Goal: Task Accomplishment & Management: Manage account settings

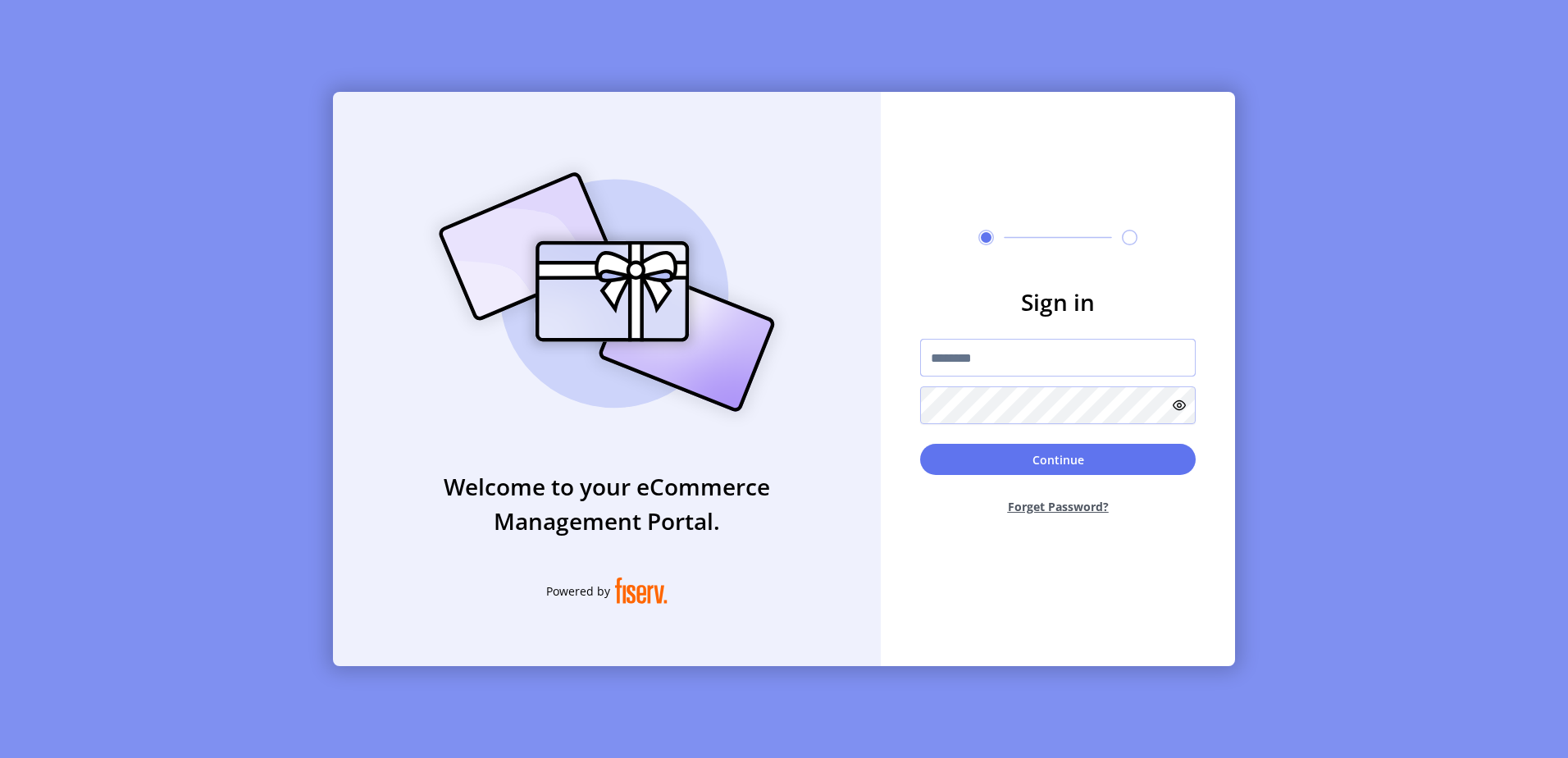
click at [1024, 368] on input "text" at bounding box center [1057, 357] width 276 height 38
click at [1028, 361] on input "text" at bounding box center [1057, 357] width 276 height 38
paste input "**********"
type input "**********"
click at [1039, 465] on button "Continue" at bounding box center [1057, 459] width 276 height 31
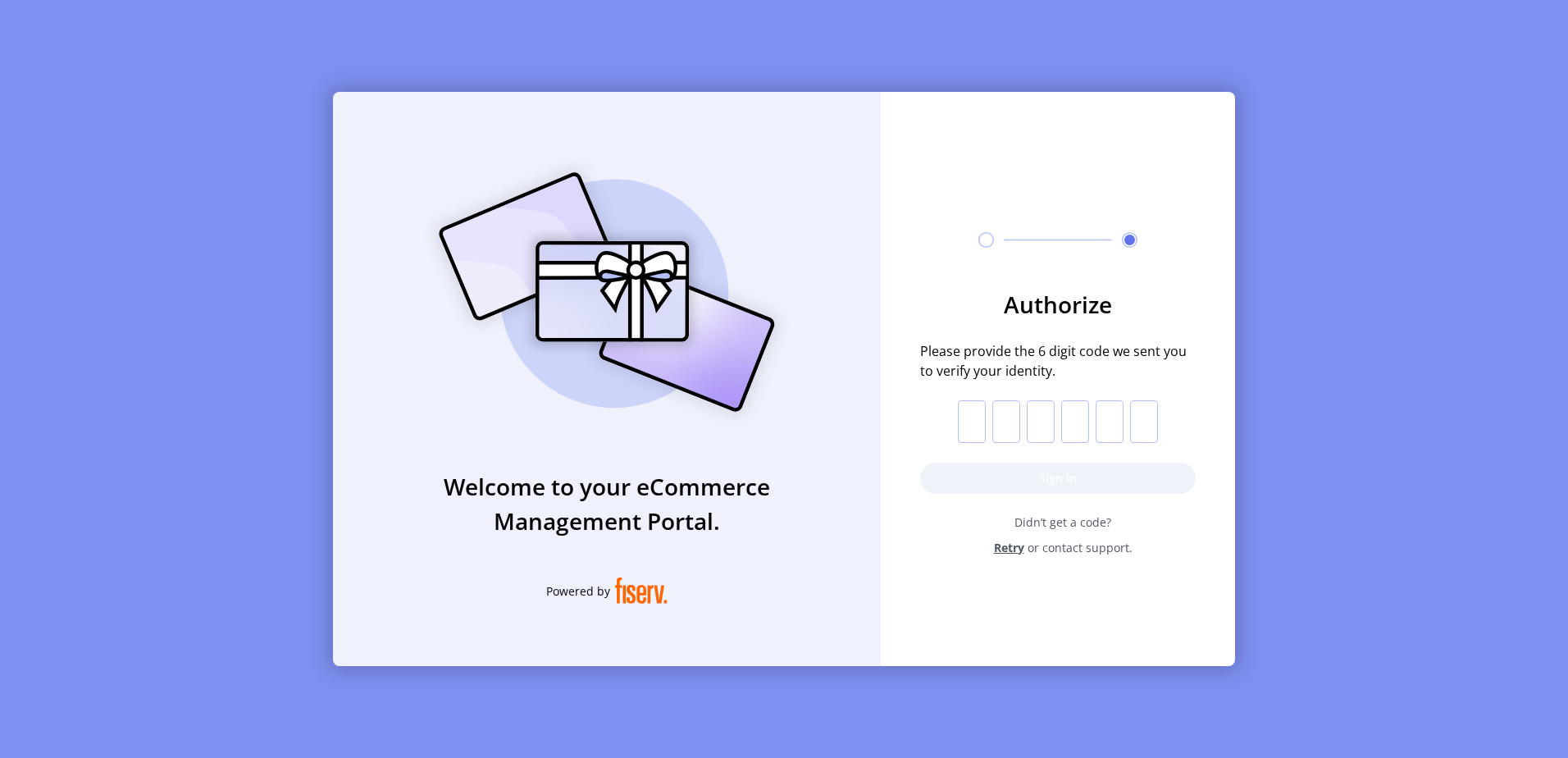
click at [975, 426] on input "text" at bounding box center [972, 421] width 28 height 42
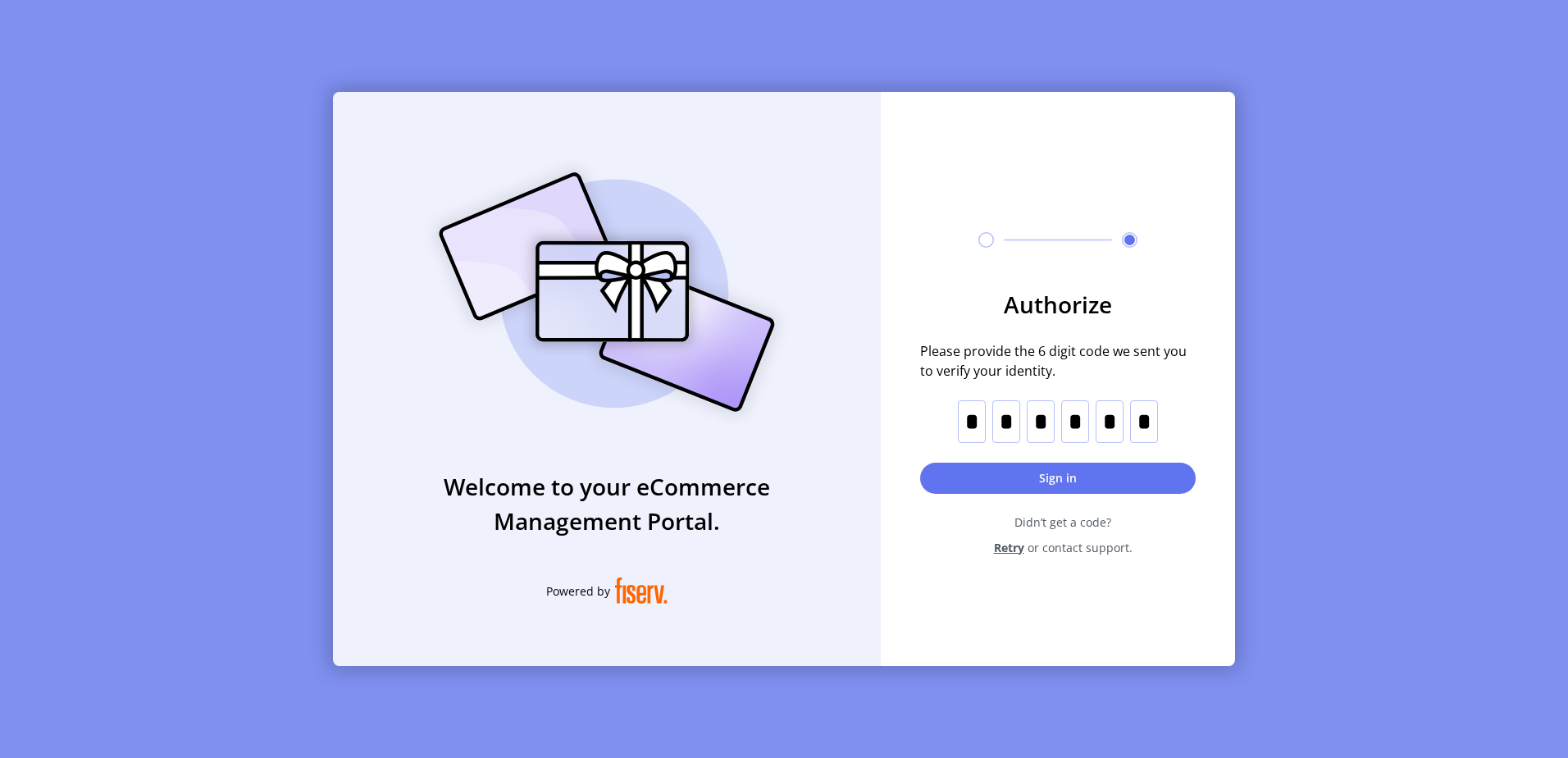
click at [1046, 493] on form "Authorize Please provide the 6 digit code we sent you to verify your identity. …" at bounding box center [1057, 421] width 354 height 269
click at [1056, 477] on button "Sign in" at bounding box center [1057, 479] width 276 height 31
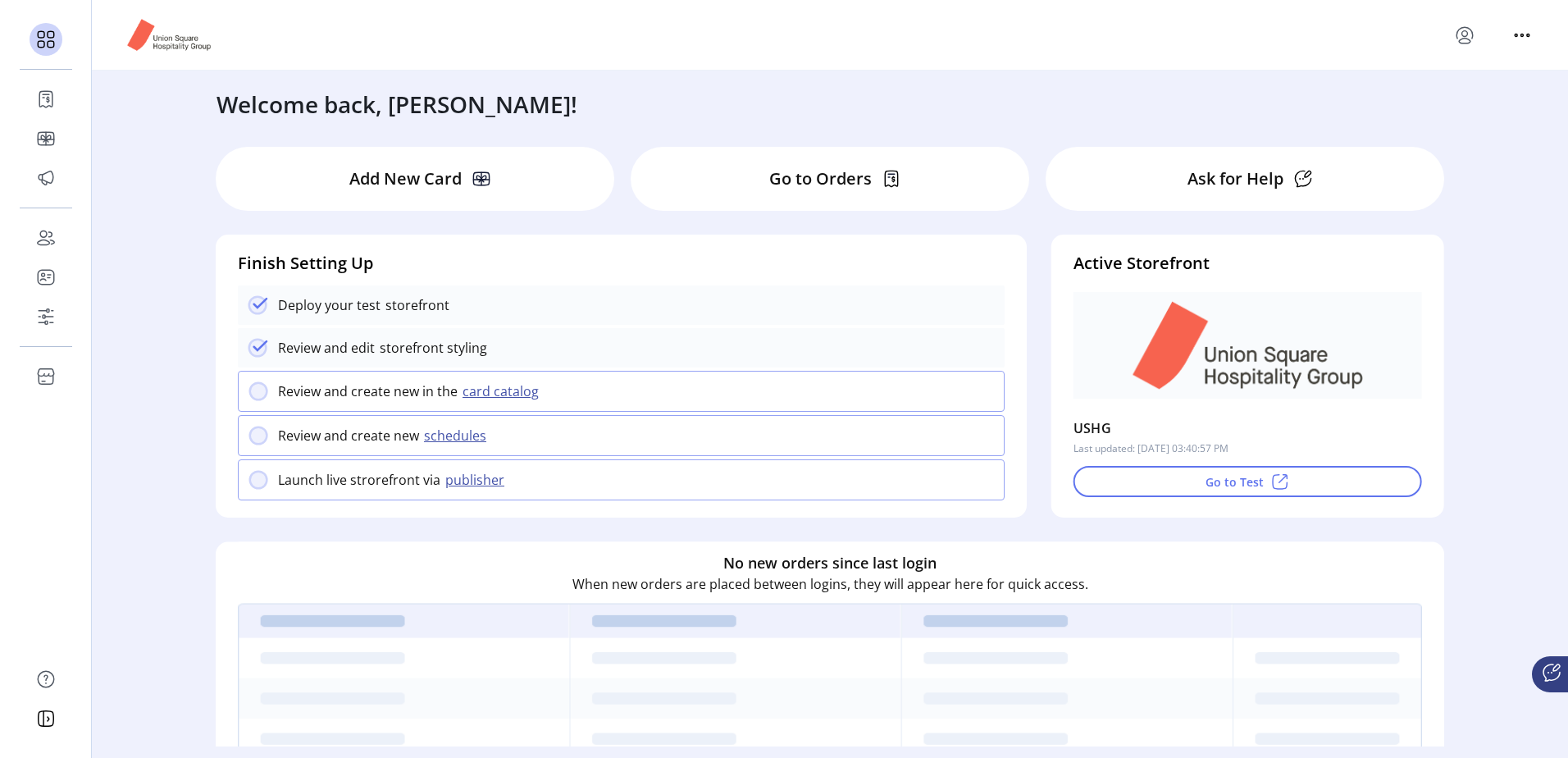
click at [1160, 355] on img at bounding box center [1247, 346] width 243 height 107
click at [1197, 479] on button "Go to Test" at bounding box center [1247, 481] width 348 height 31
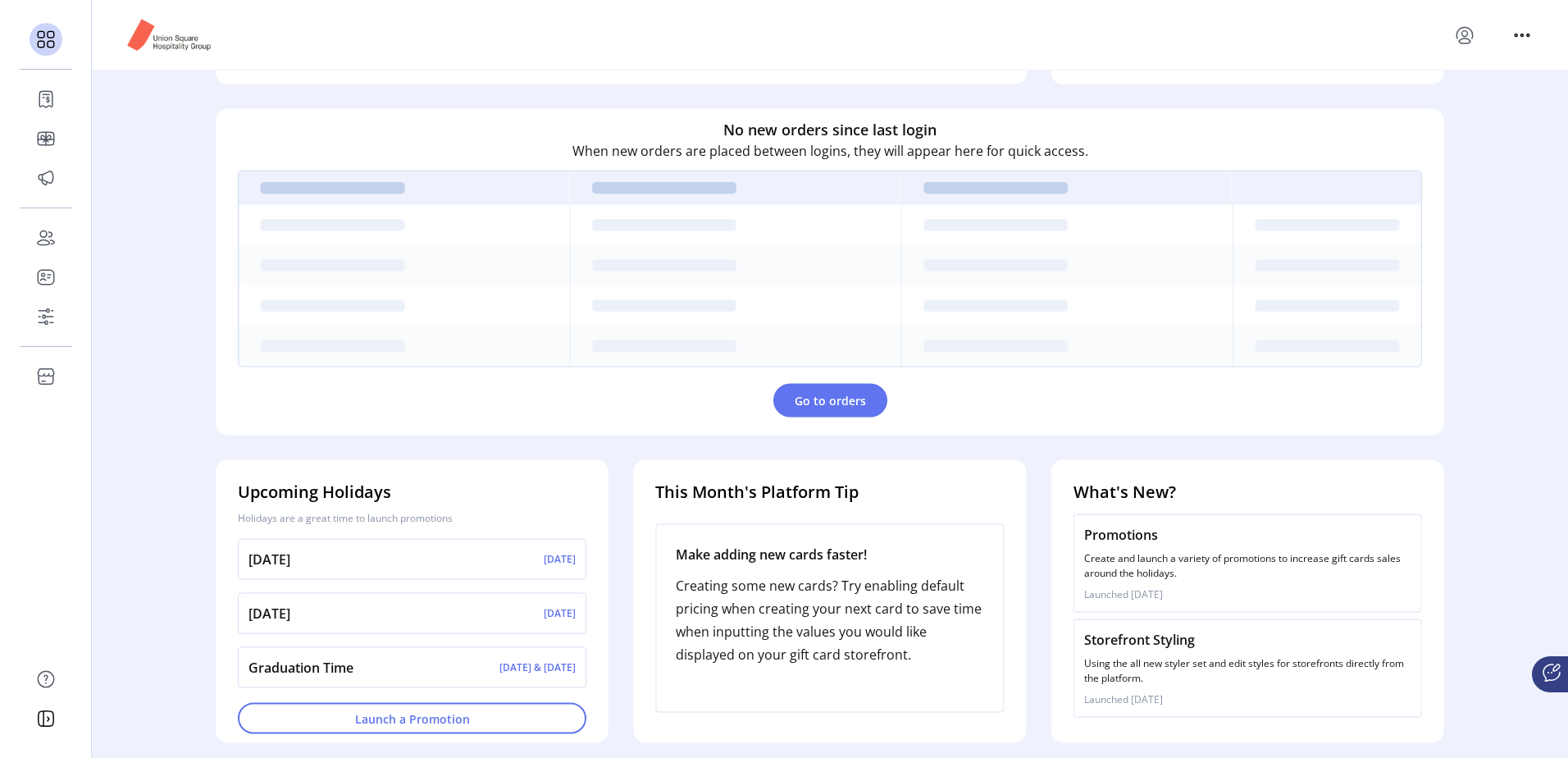
scroll to position [444, 0]
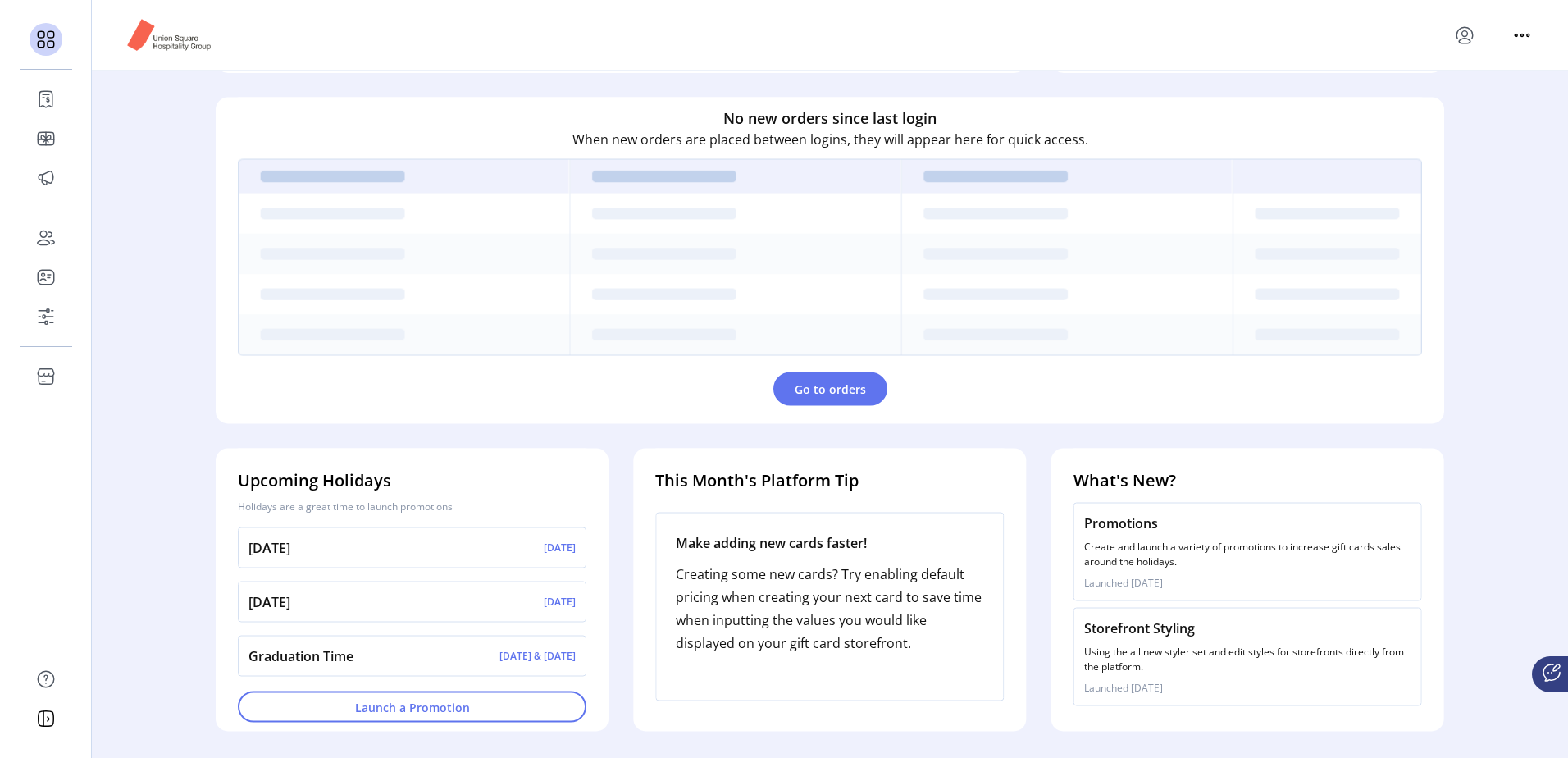
click at [1264, 65] on div at bounding box center [830, 35] width 1476 height 70
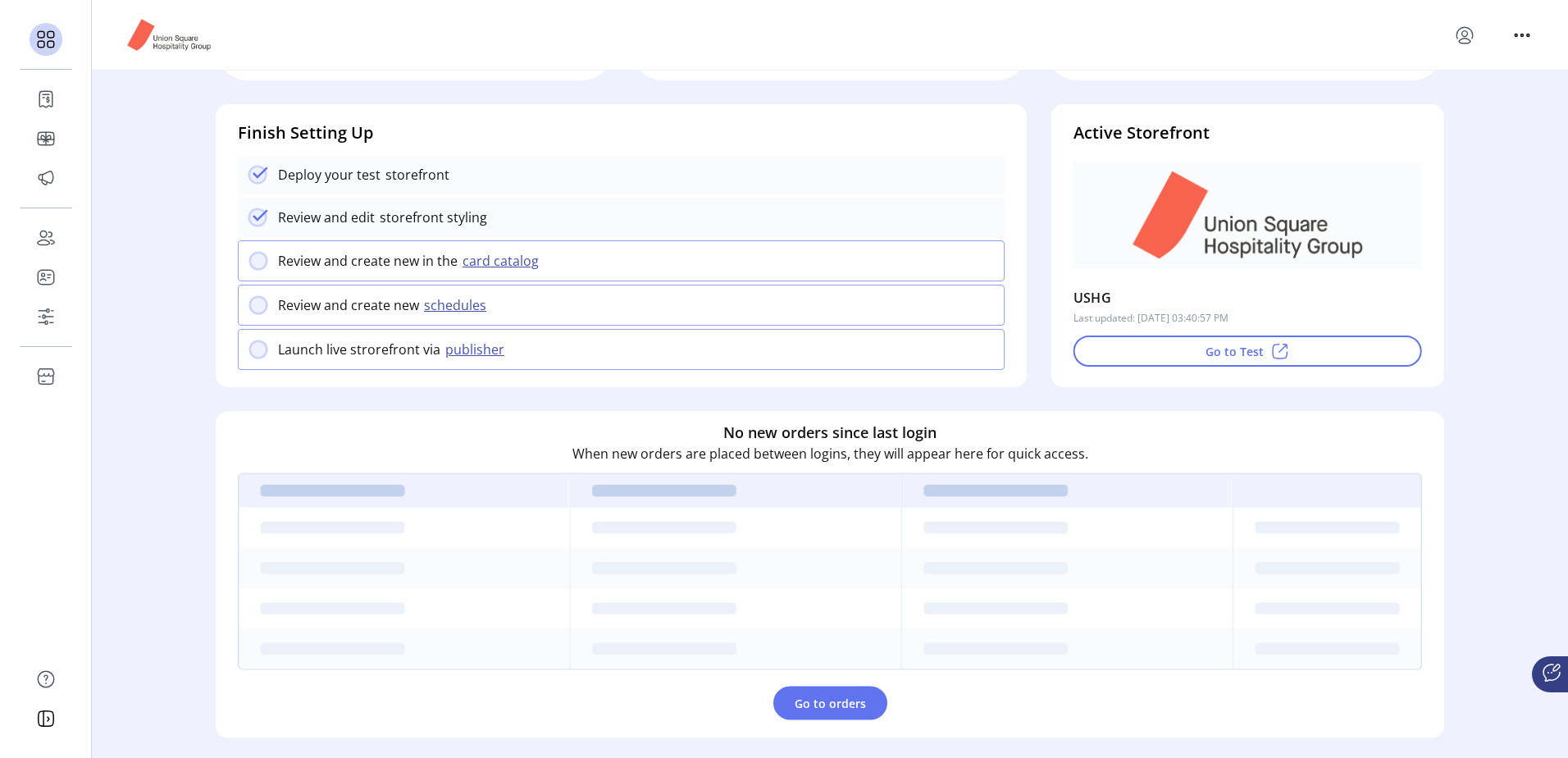
scroll to position [0, 0]
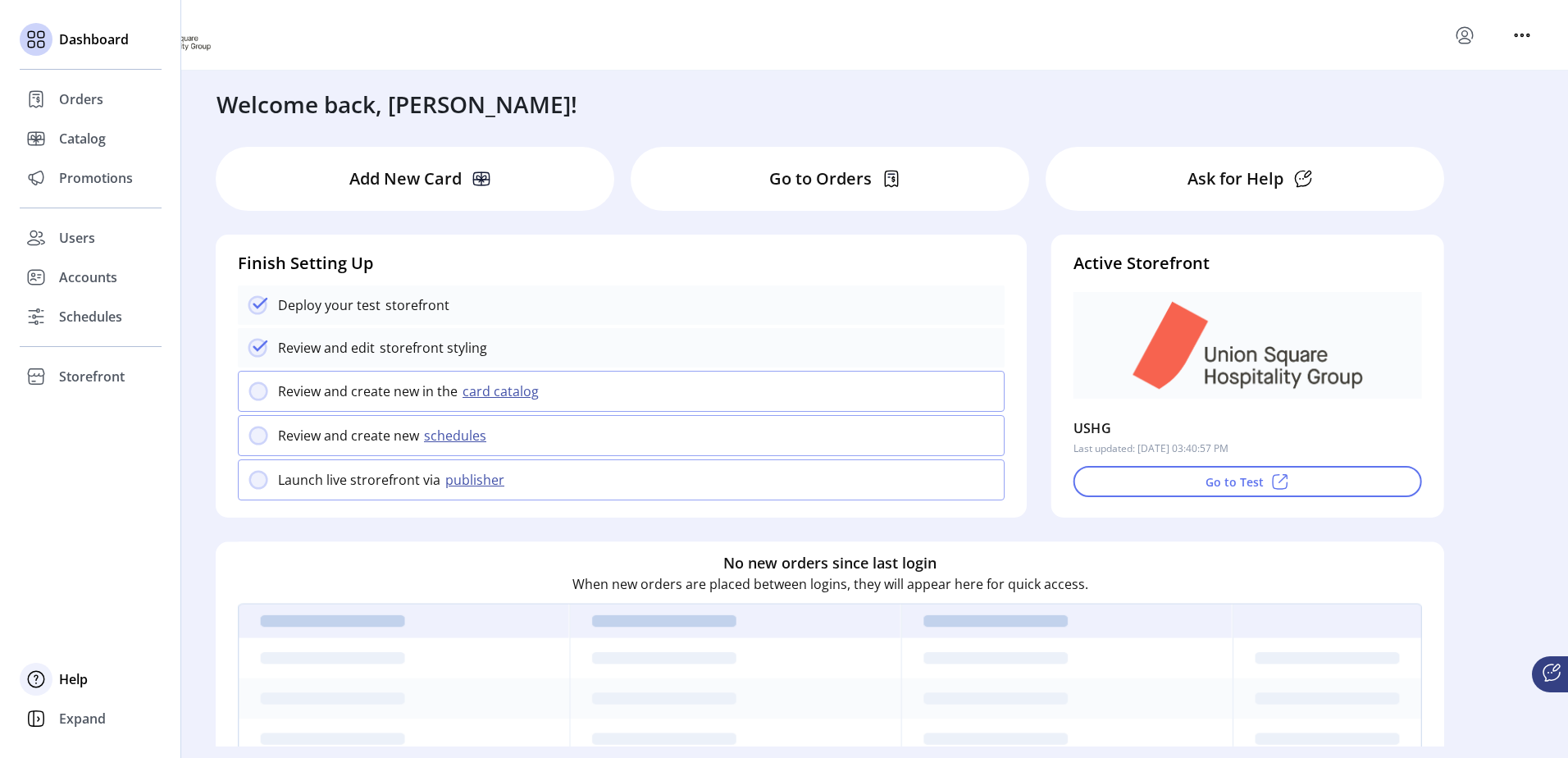
click at [61, 679] on span "Help" at bounding box center [73, 679] width 29 height 19
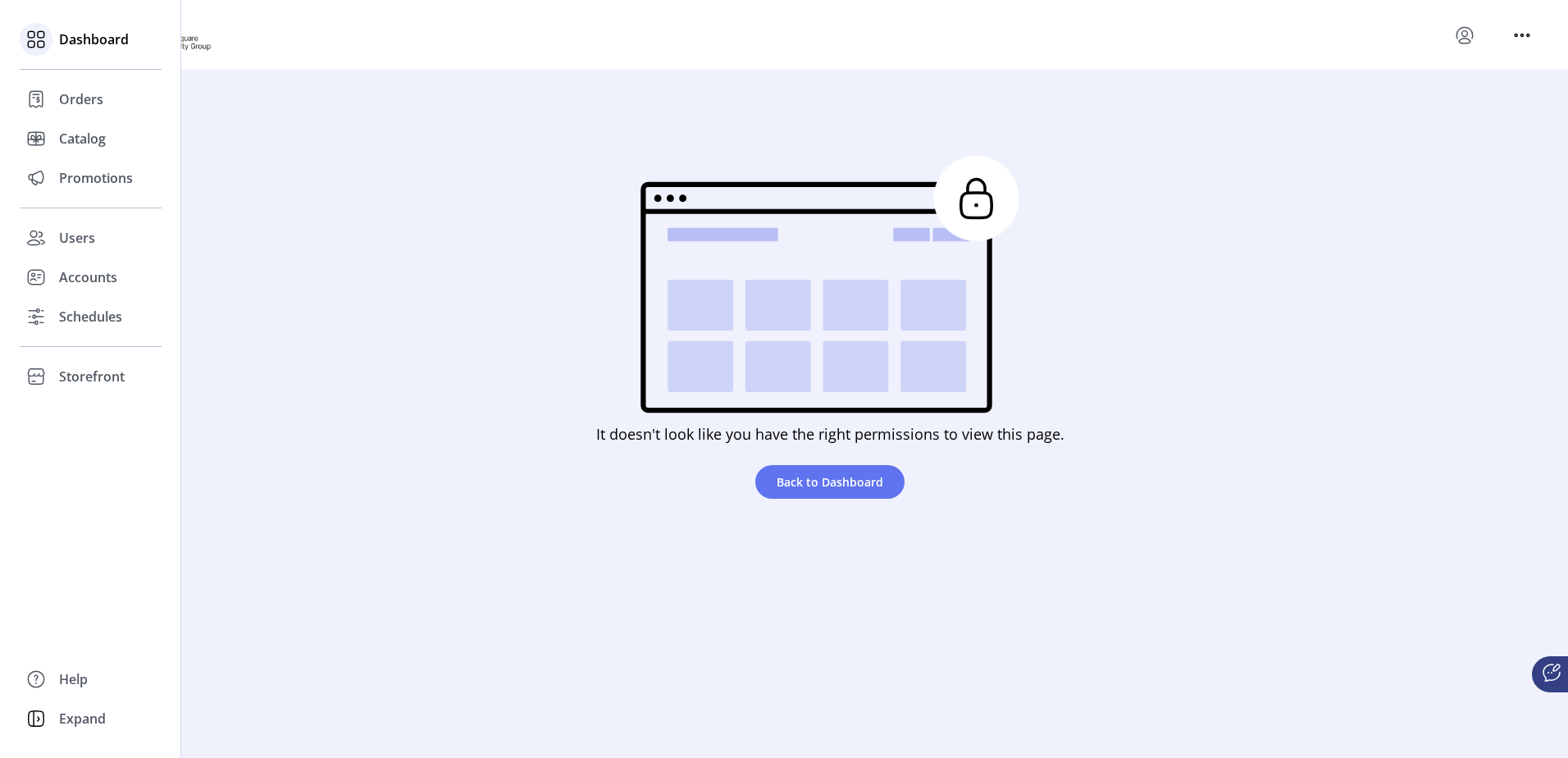
click at [42, 43] on icon at bounding box center [36, 39] width 26 height 26
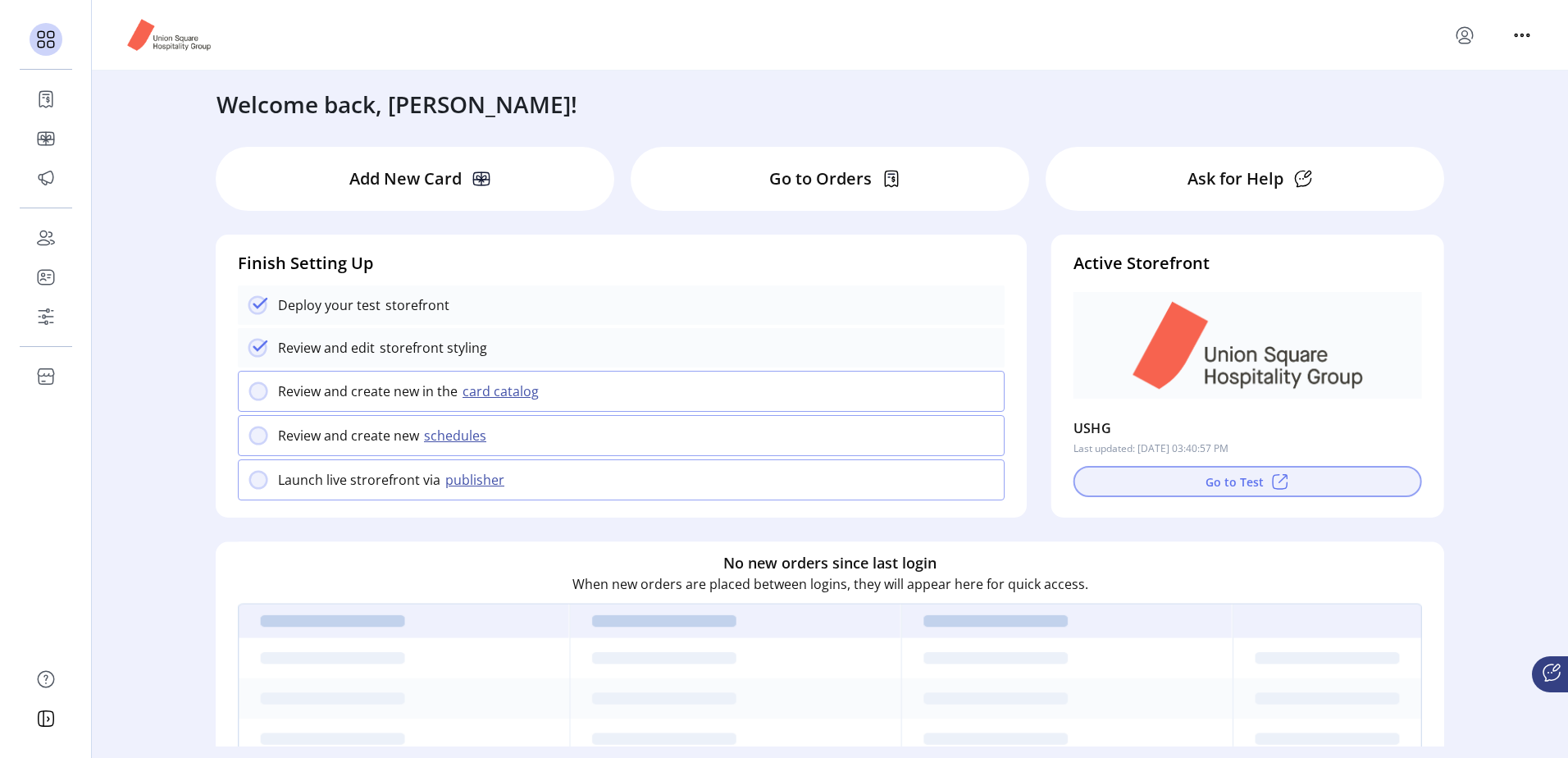
click at [1304, 492] on button "Go to Test" at bounding box center [1247, 481] width 348 height 31
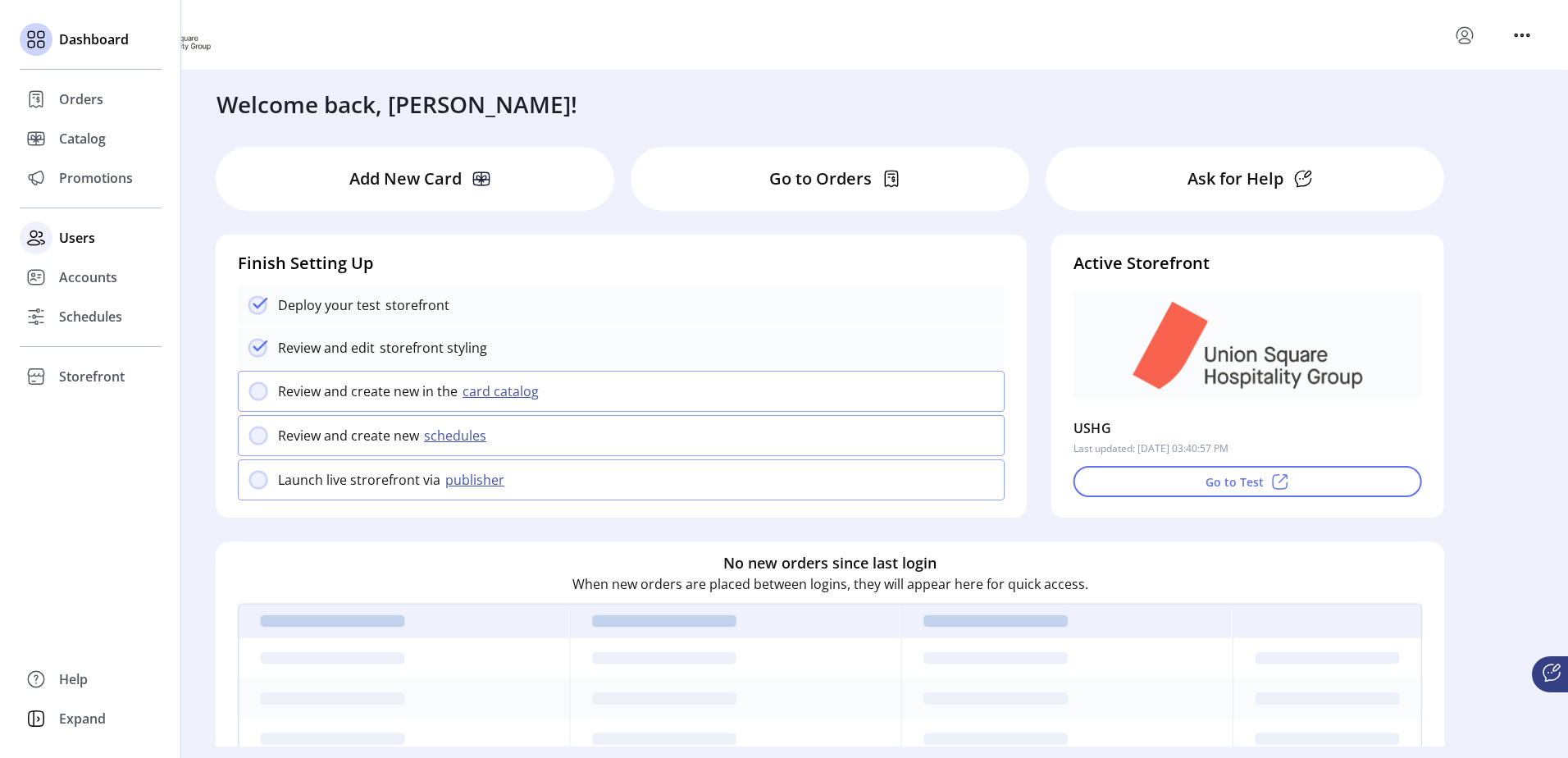
click at [52, 239] on div at bounding box center [36, 238] width 33 height 33
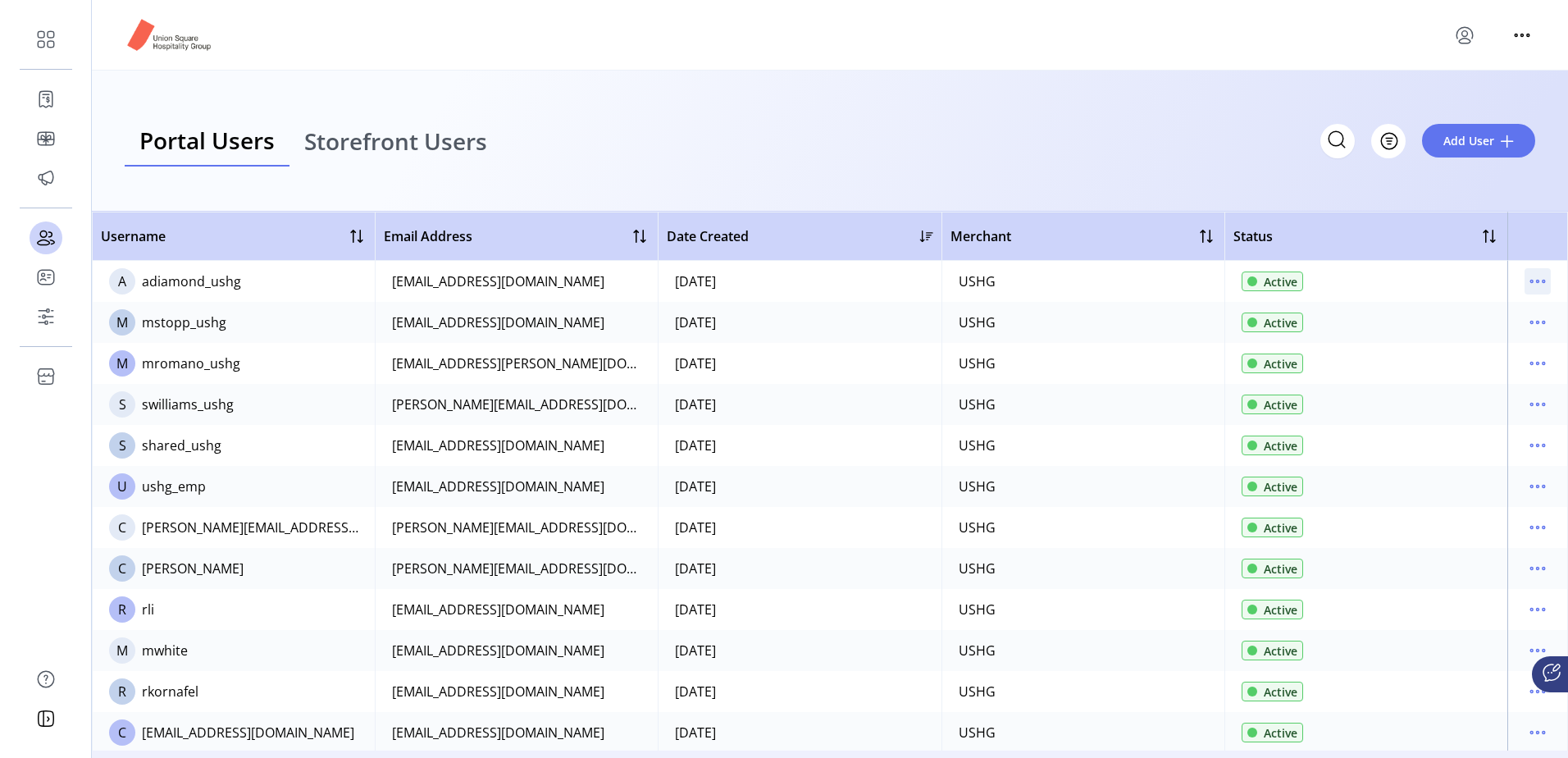
click at [1526, 286] on icon "menu" at bounding box center [1537, 281] width 26 height 26
click at [1476, 337] on span "View Details" at bounding box center [1460, 339] width 136 height 13
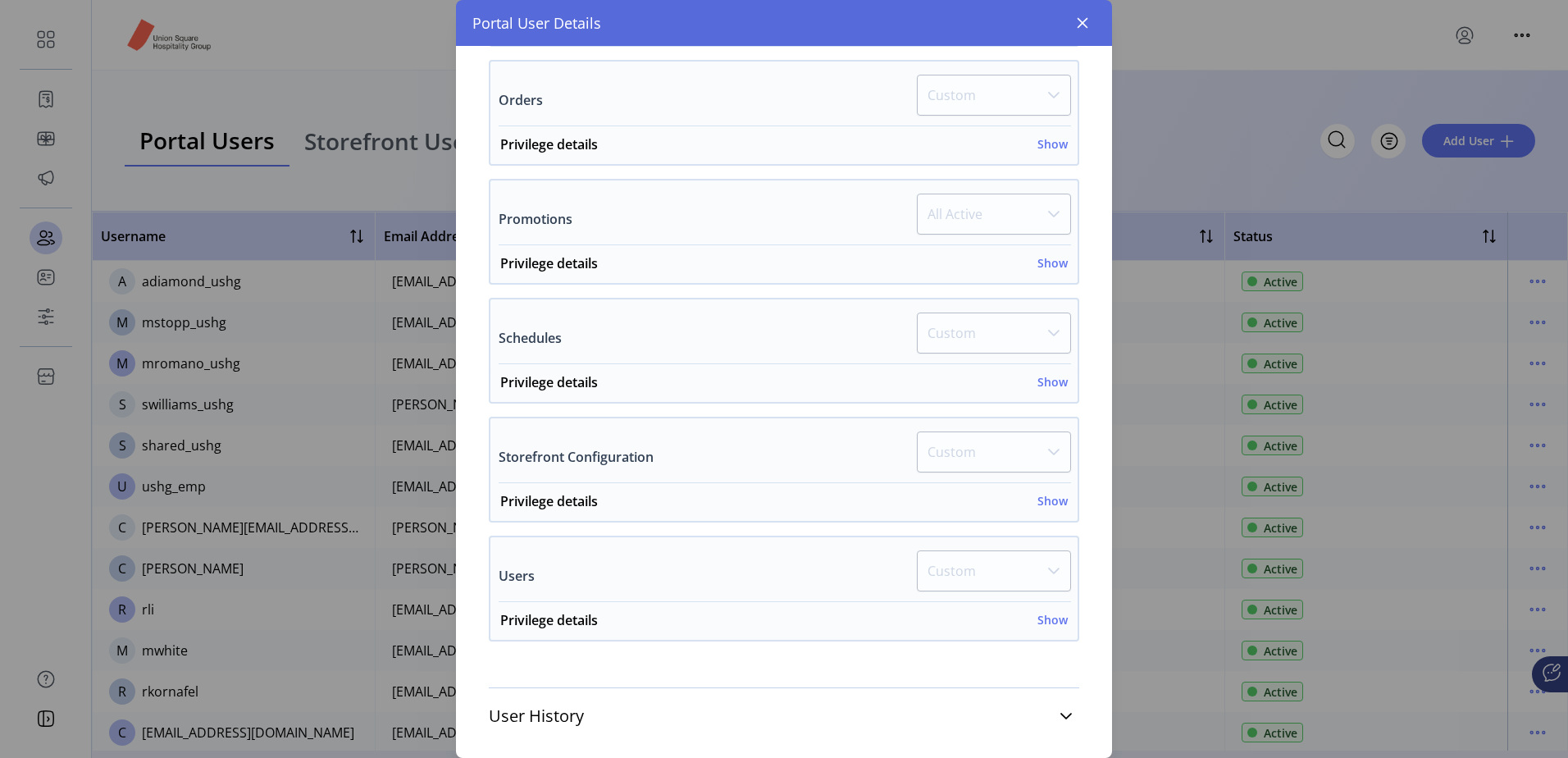
scroll to position [574, 0]
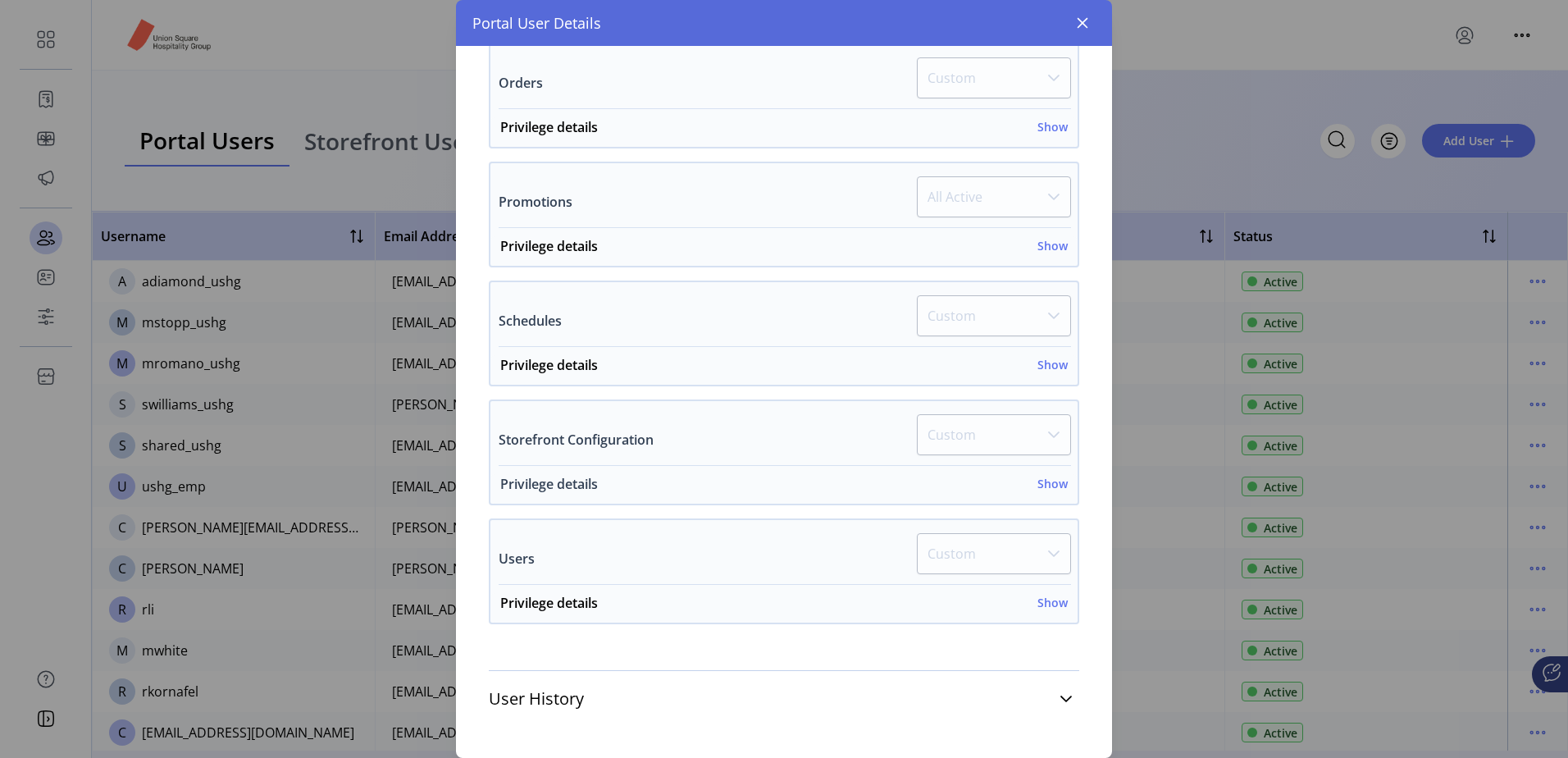
click at [1049, 480] on h6 "Show" at bounding box center [1052, 483] width 30 height 18
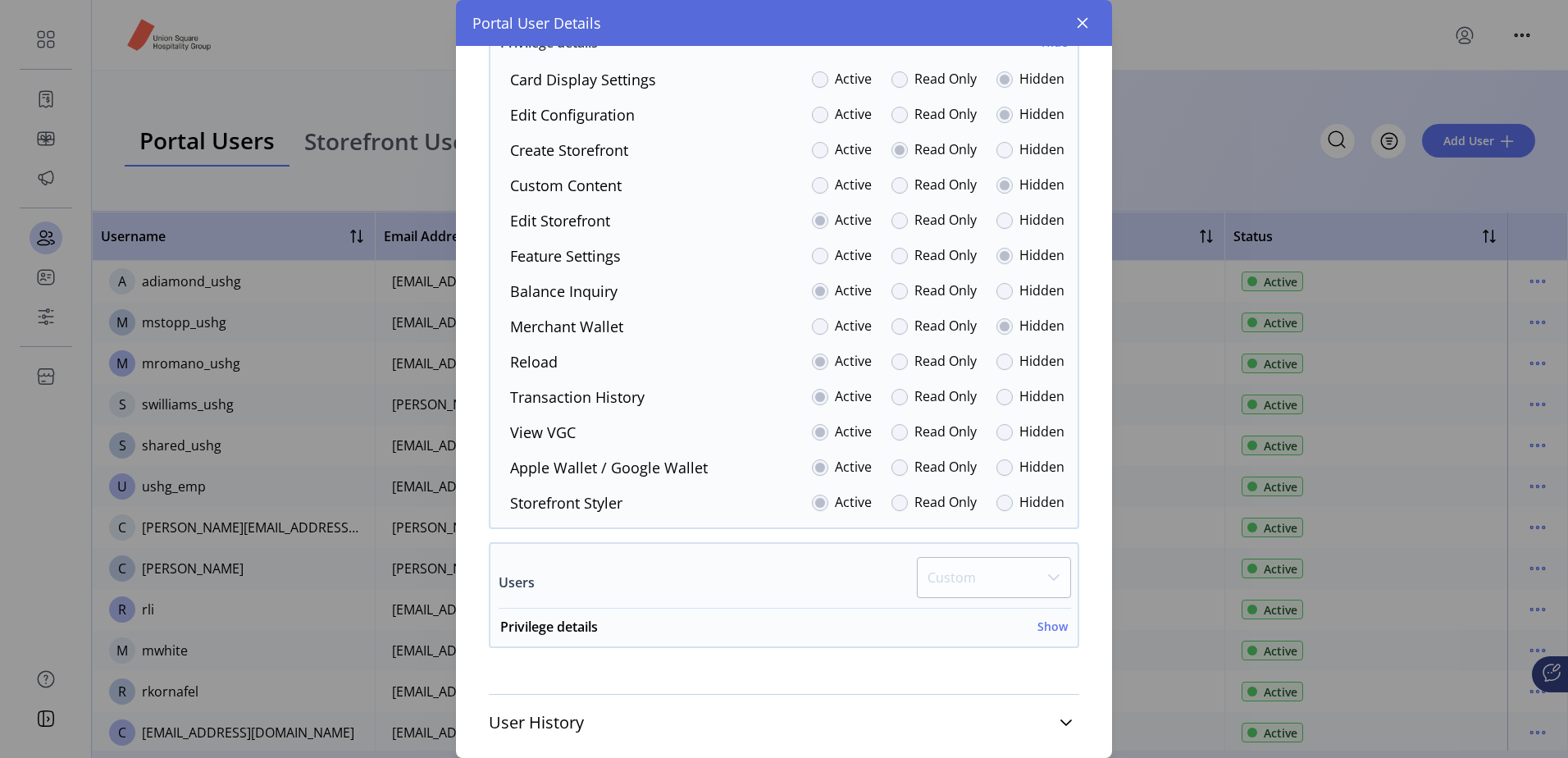
scroll to position [1041, 0]
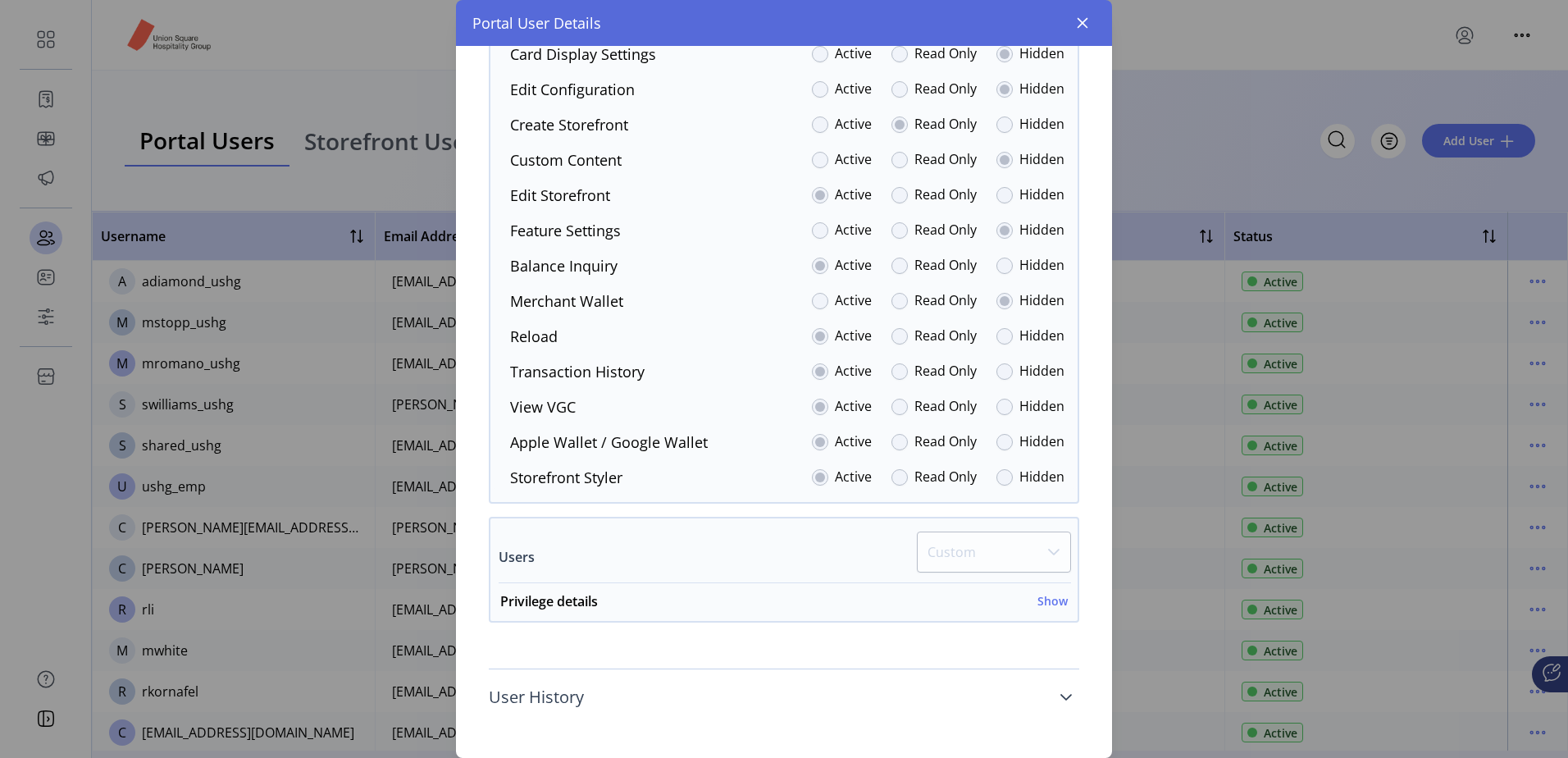
click at [1066, 693] on link "User History" at bounding box center [784, 696] width 590 height 36
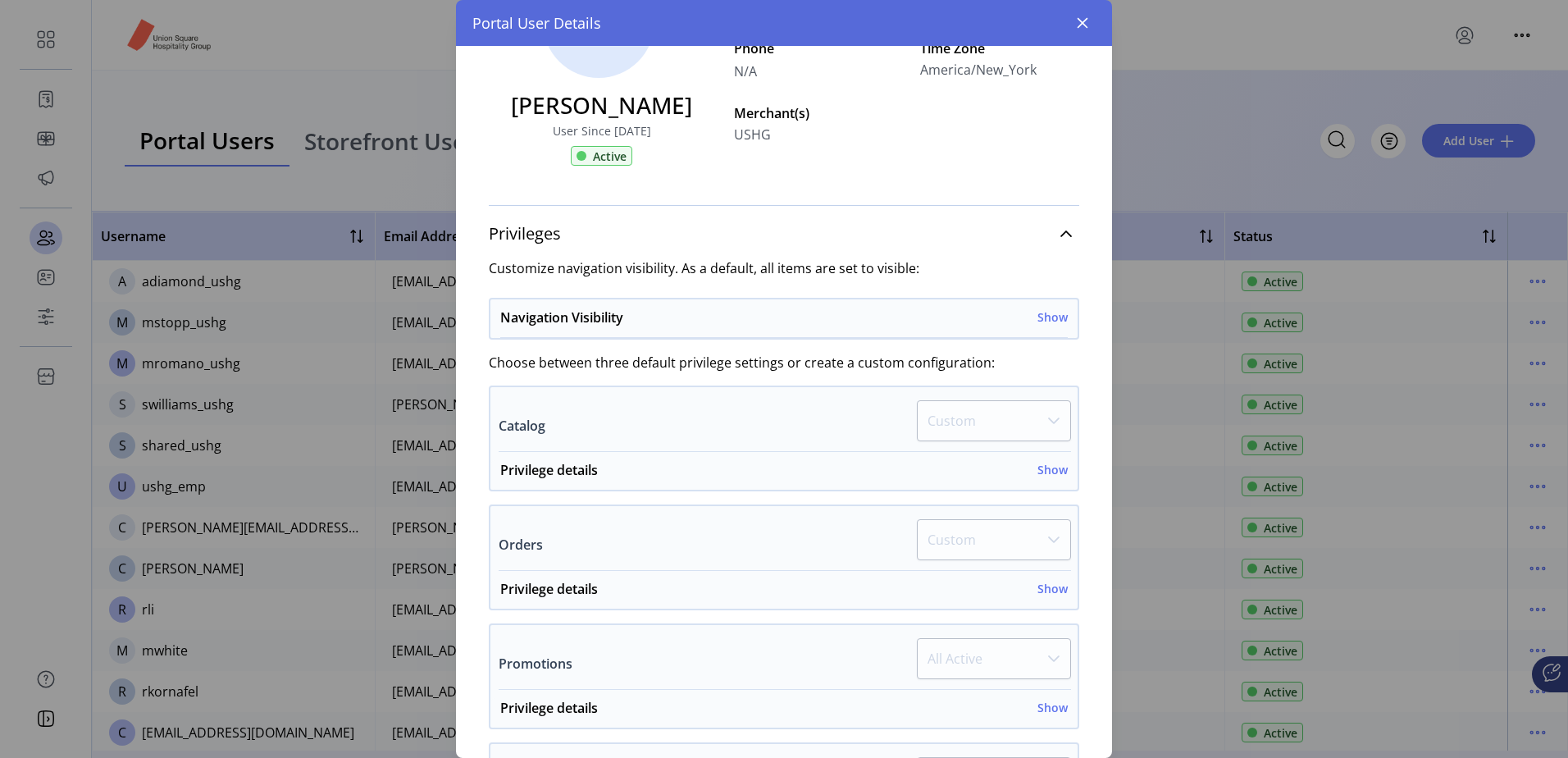
scroll to position [73, 0]
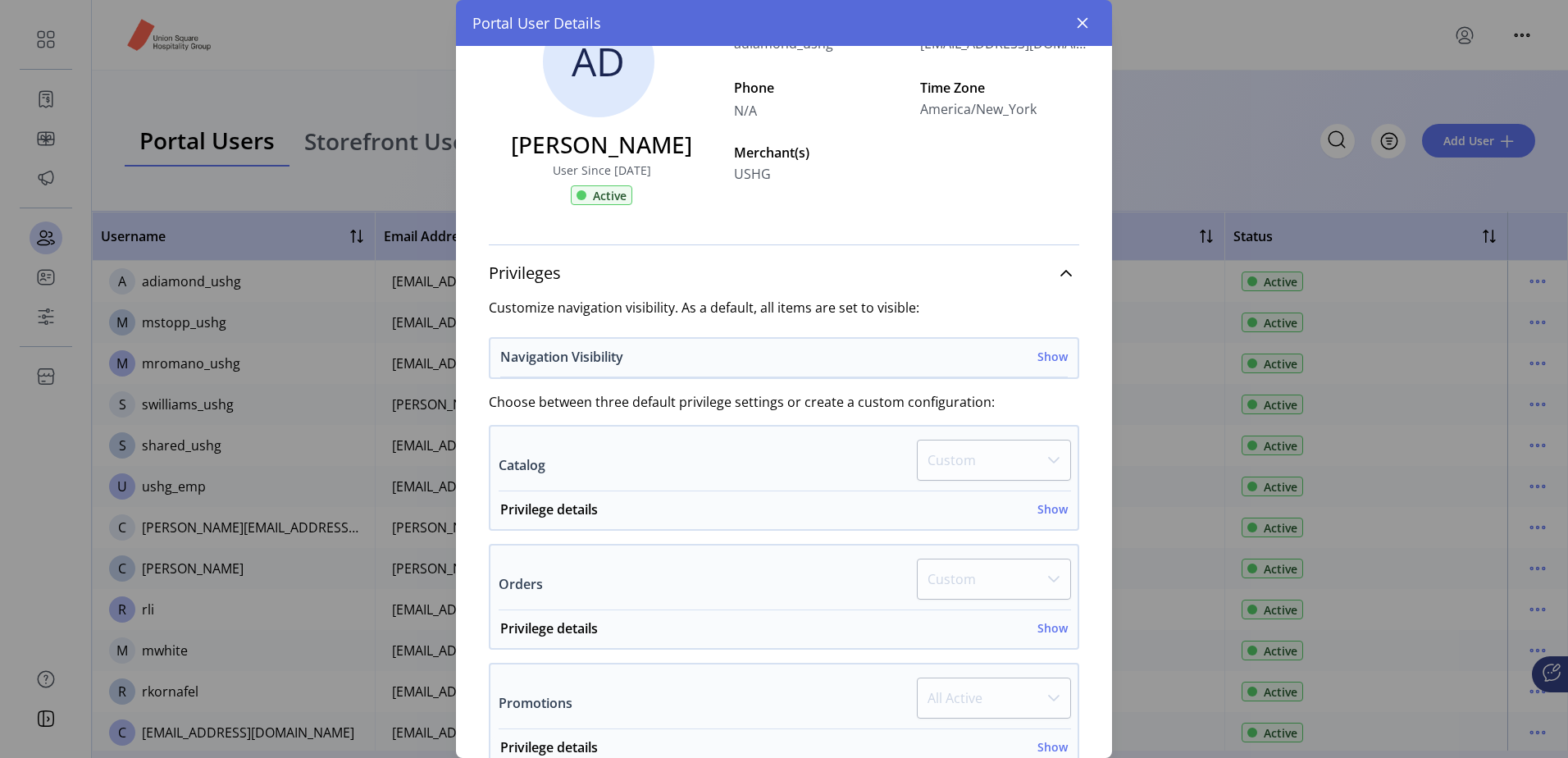
click at [1049, 358] on h6 "Show" at bounding box center [1052, 356] width 30 height 18
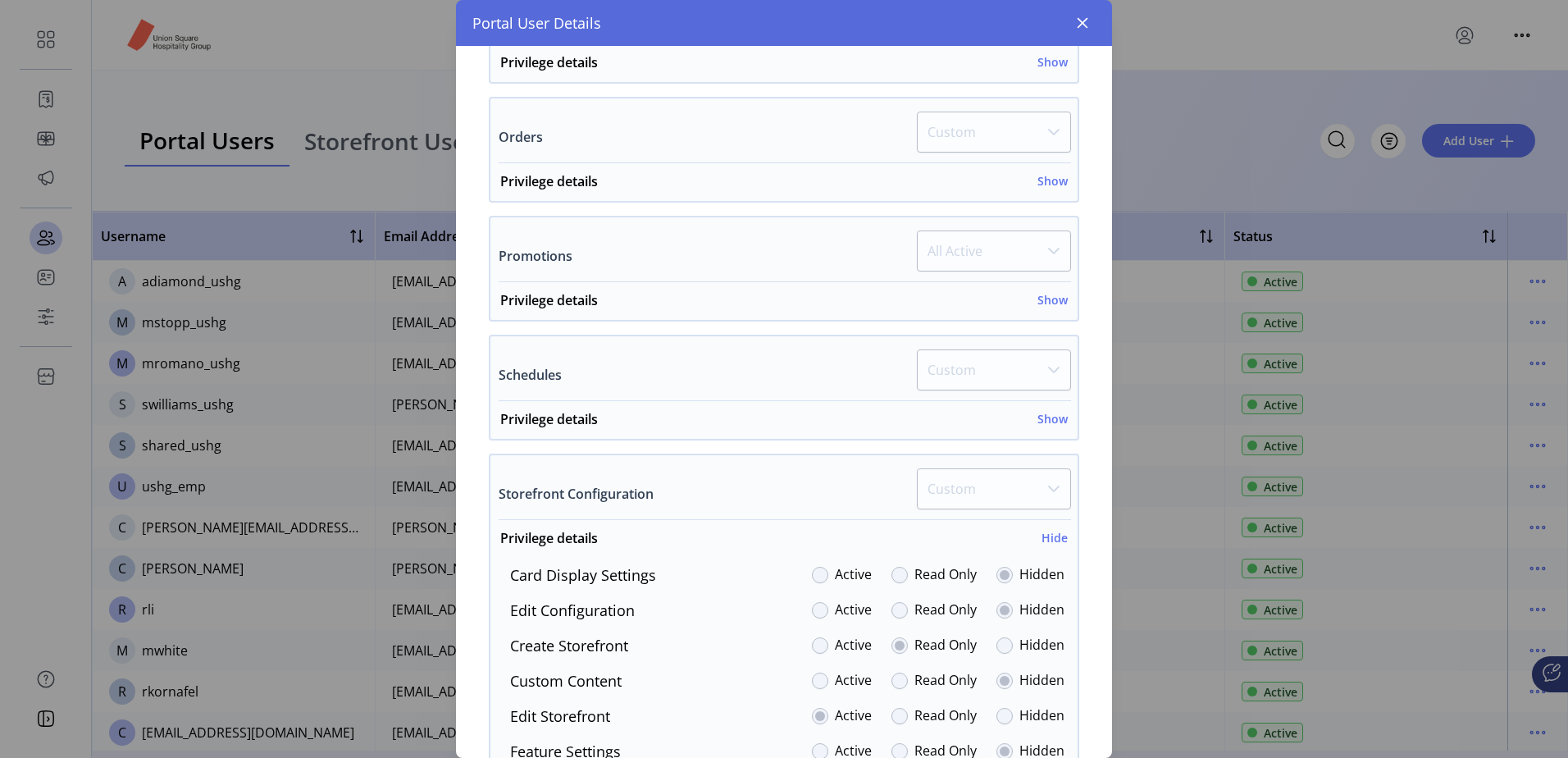
scroll to position [637, 0]
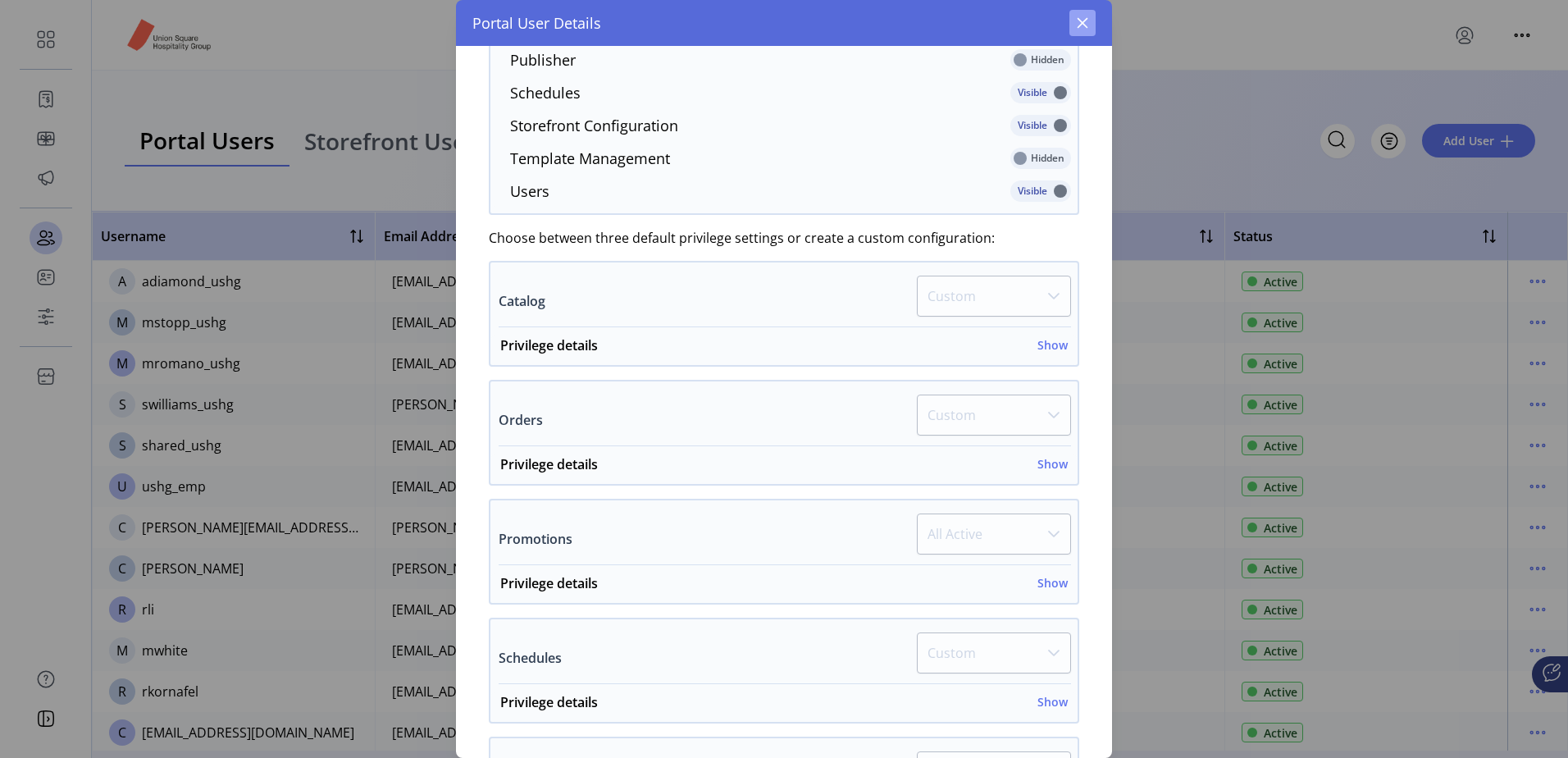
click at [1085, 26] on icon "button" at bounding box center [1083, 24] width 11 height 11
